Goal: Use online tool/utility: Utilize a website feature to perform a specific function

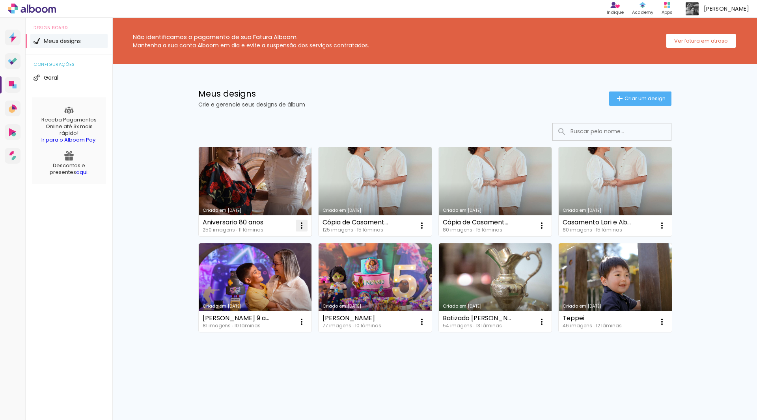
click at [302, 227] on iron-icon at bounding box center [301, 225] width 9 height 9
click at [240, 179] on link "Criado em [DATE]" at bounding box center [255, 191] width 113 height 89
